Goal: Book appointment/travel/reservation

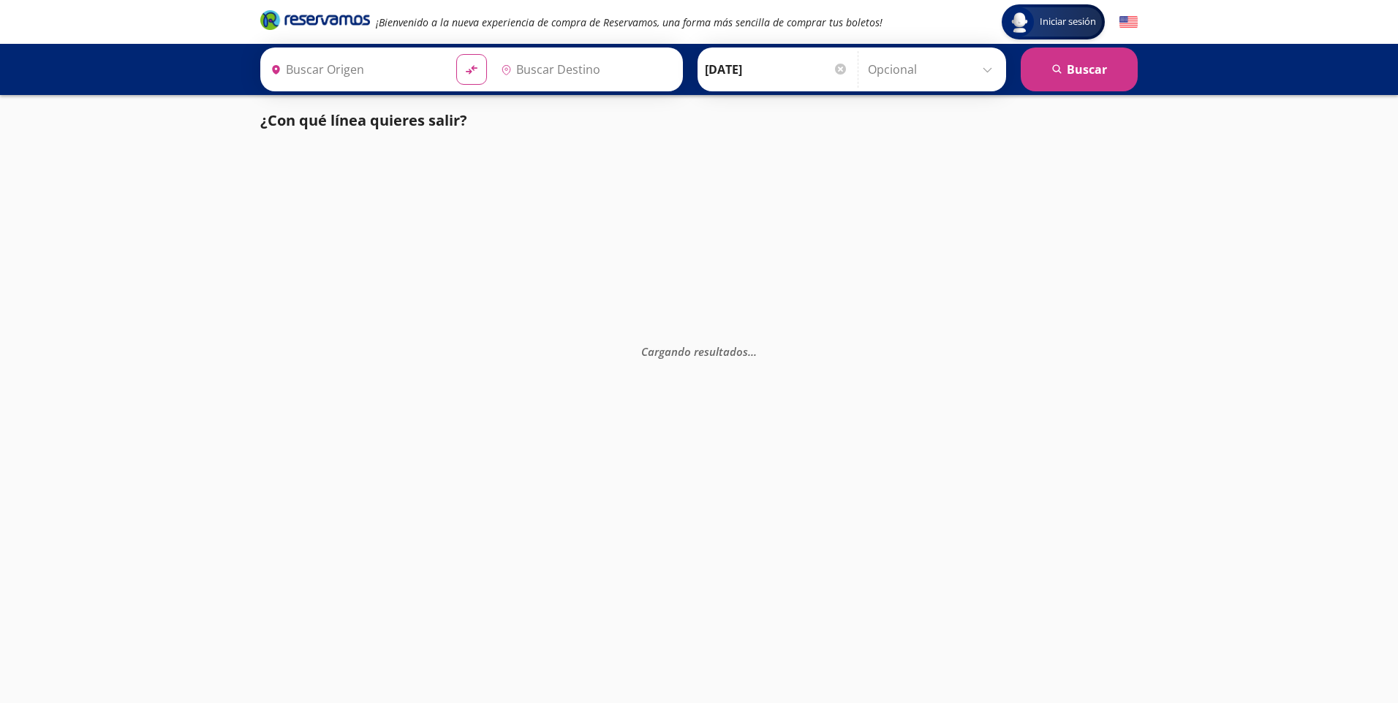
type input "[GEOGRAPHIC_DATA], [GEOGRAPHIC_DATA]"
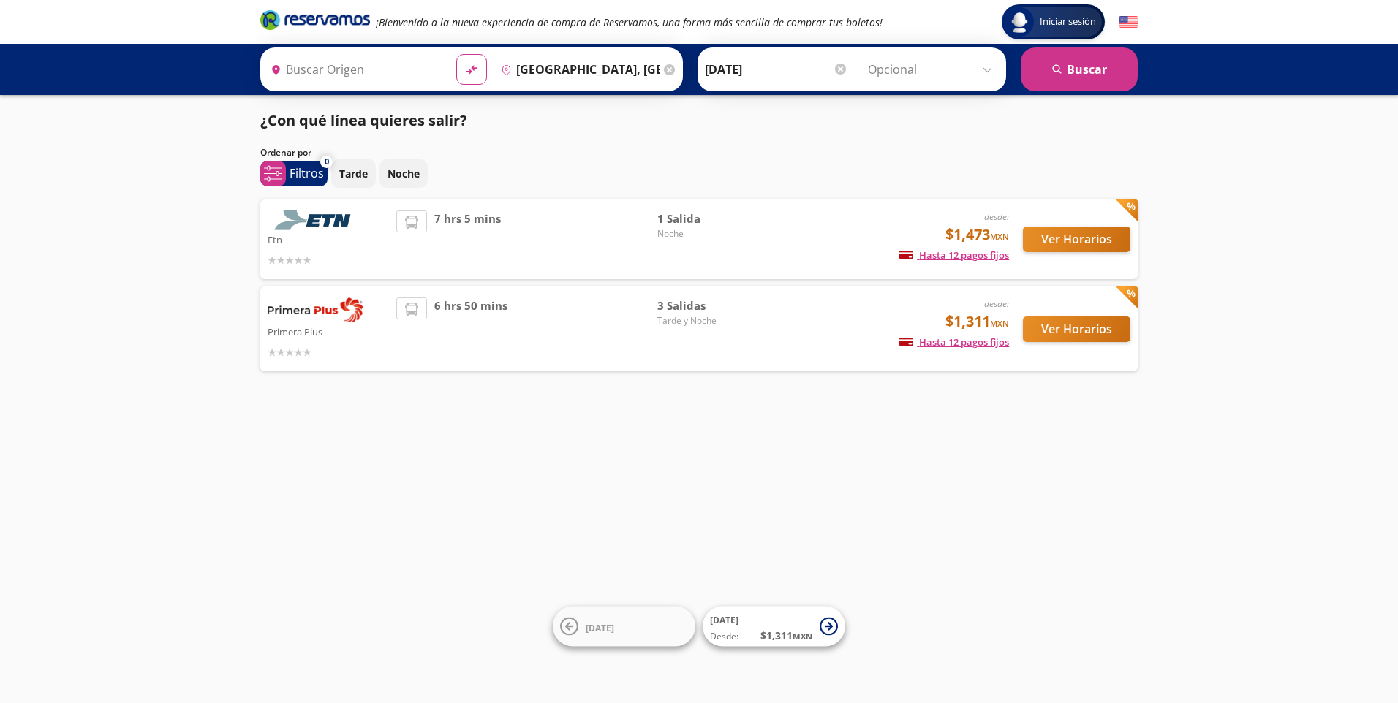
type input "[GEOGRAPHIC_DATA], [GEOGRAPHIC_DATA]"
click at [1067, 243] on button "Ver Horarios" at bounding box center [1076, 240] width 107 height 26
click at [1066, 332] on button "Ver Horarios" at bounding box center [1076, 329] width 107 height 26
